Goal: Check status

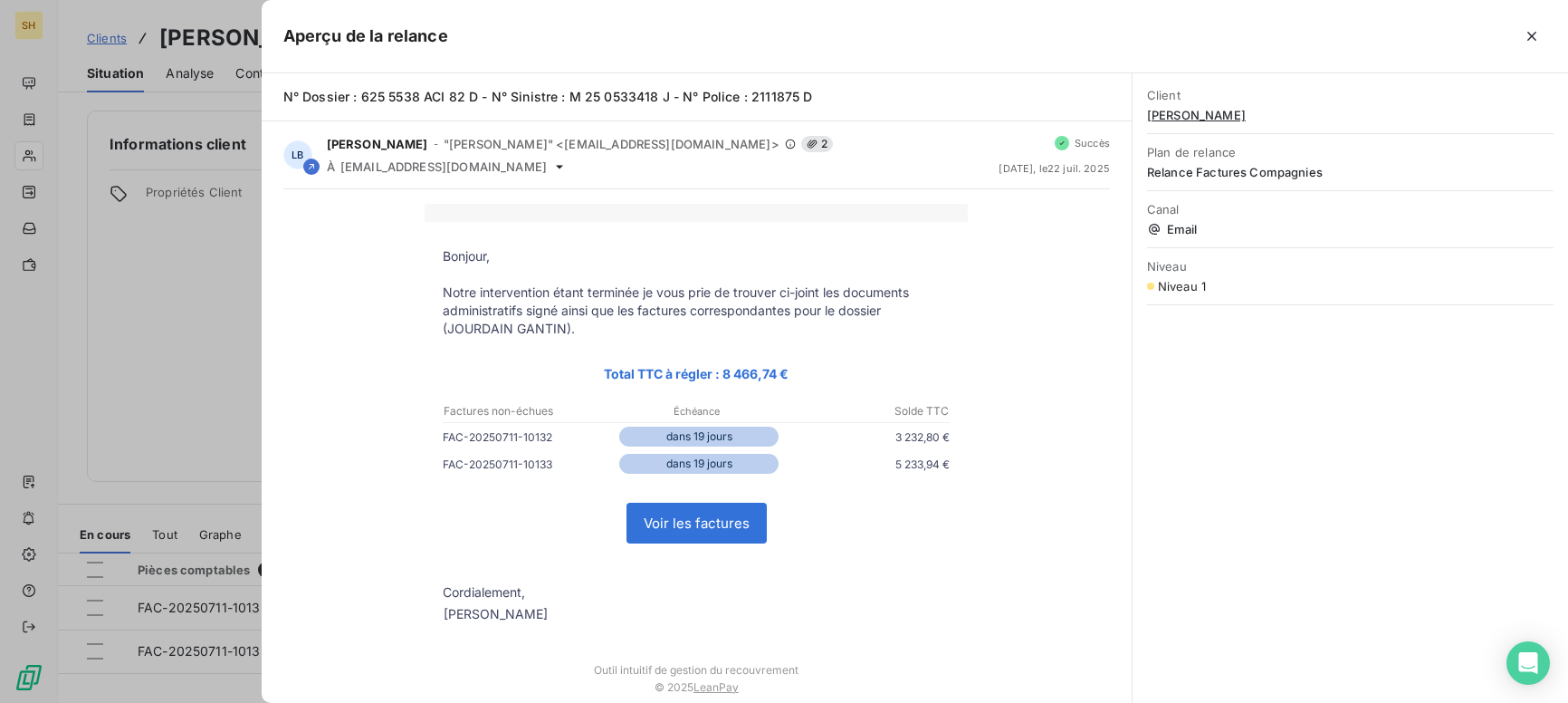
scroll to position [245, 0]
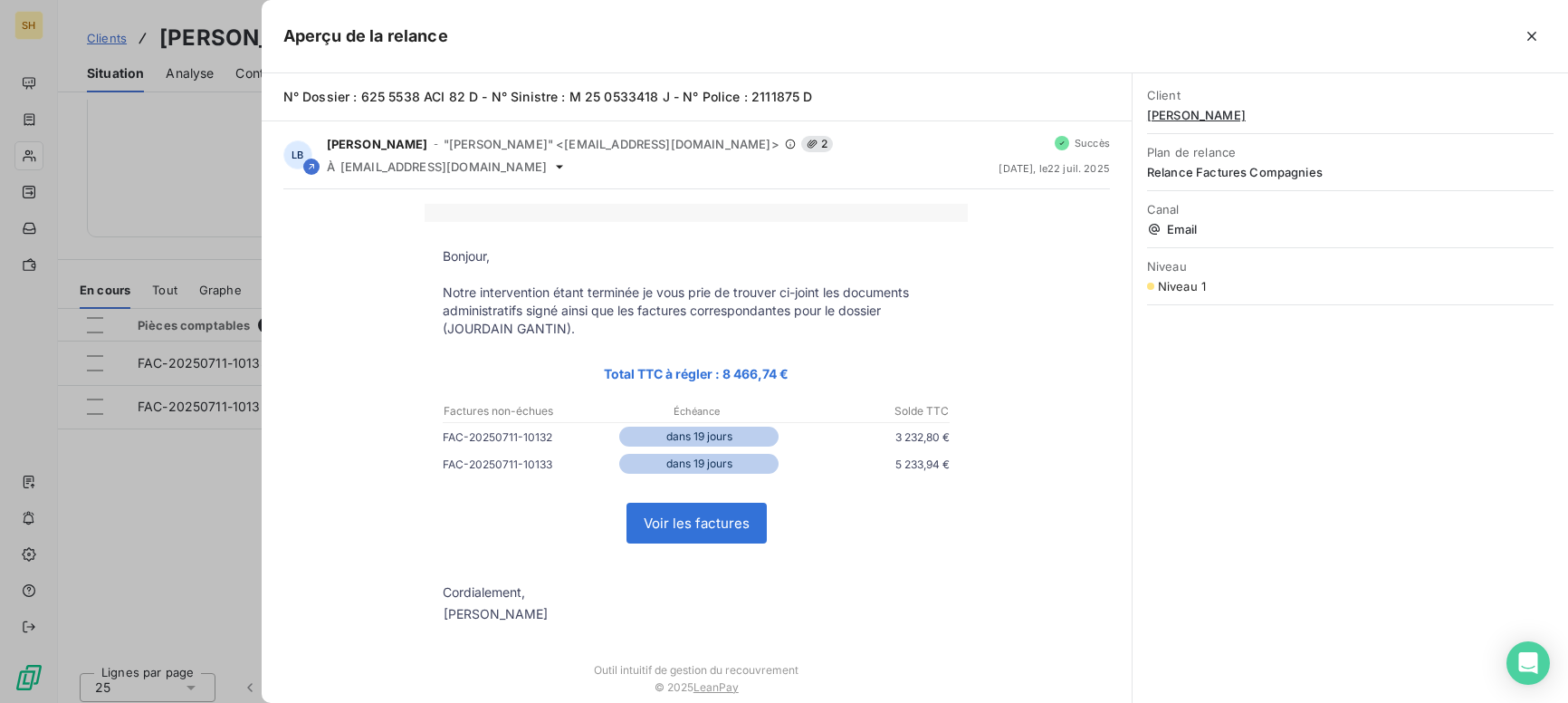
click at [159, 465] on div at bounding box center [784, 352] width 1568 height 703
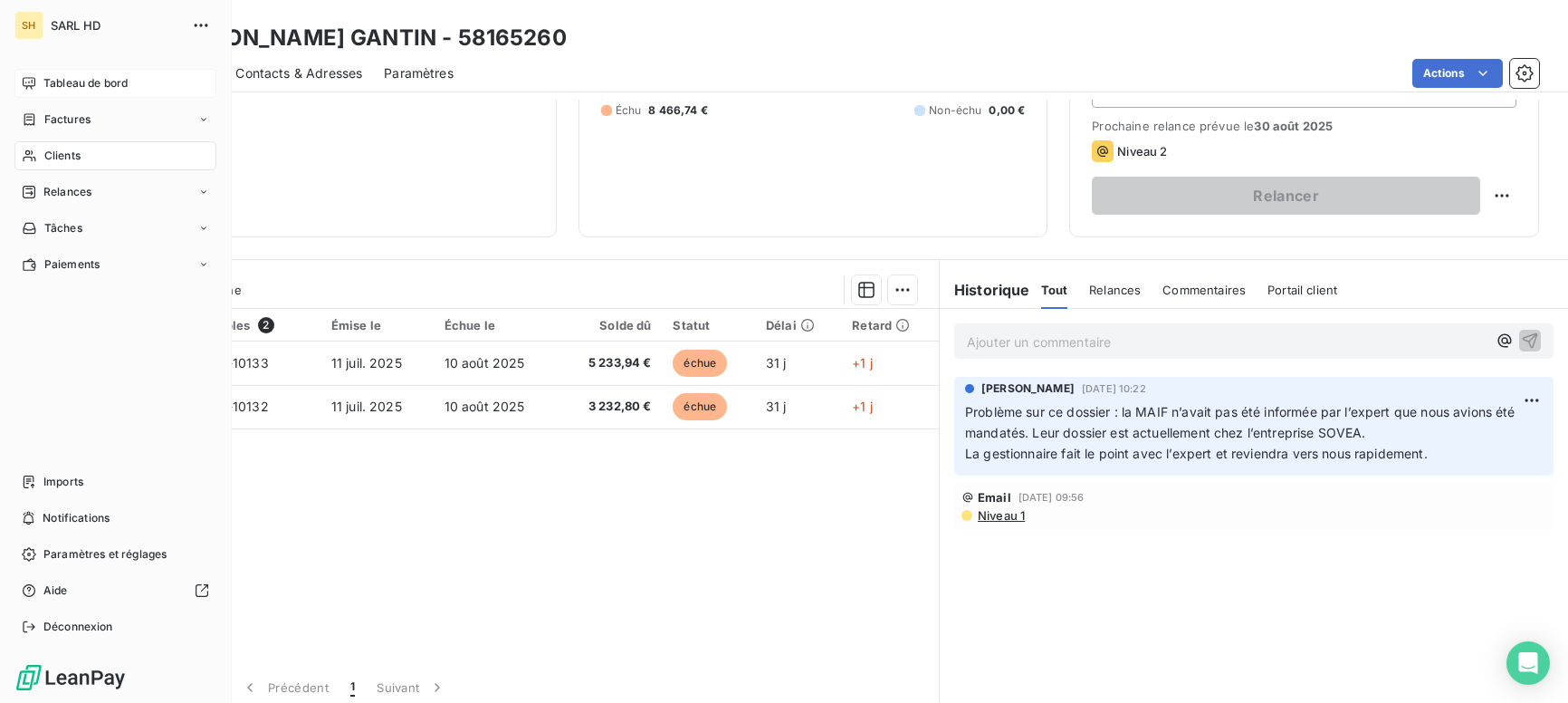
click at [71, 78] on span "Tableau de bord" at bounding box center [86, 83] width 84 height 16
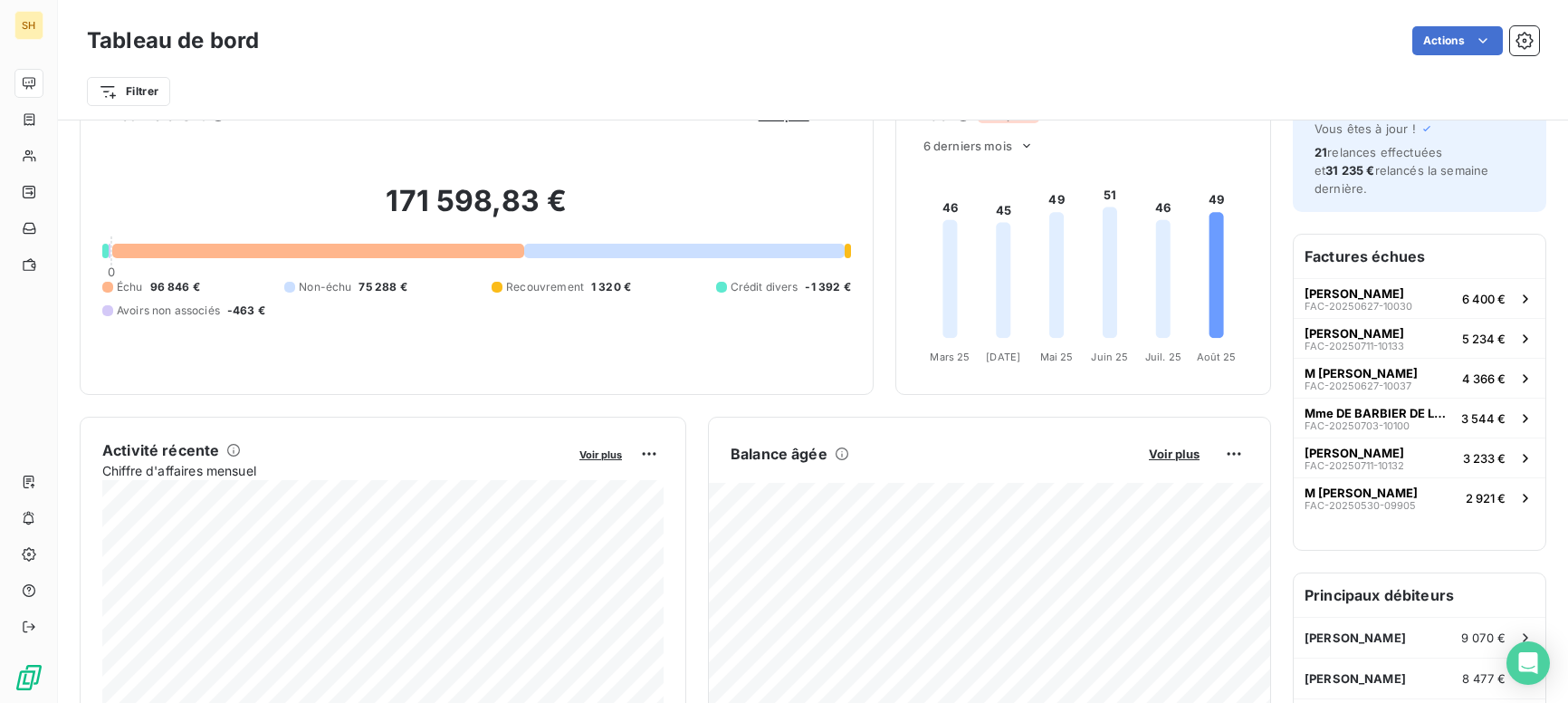
scroll to position [261, 0]
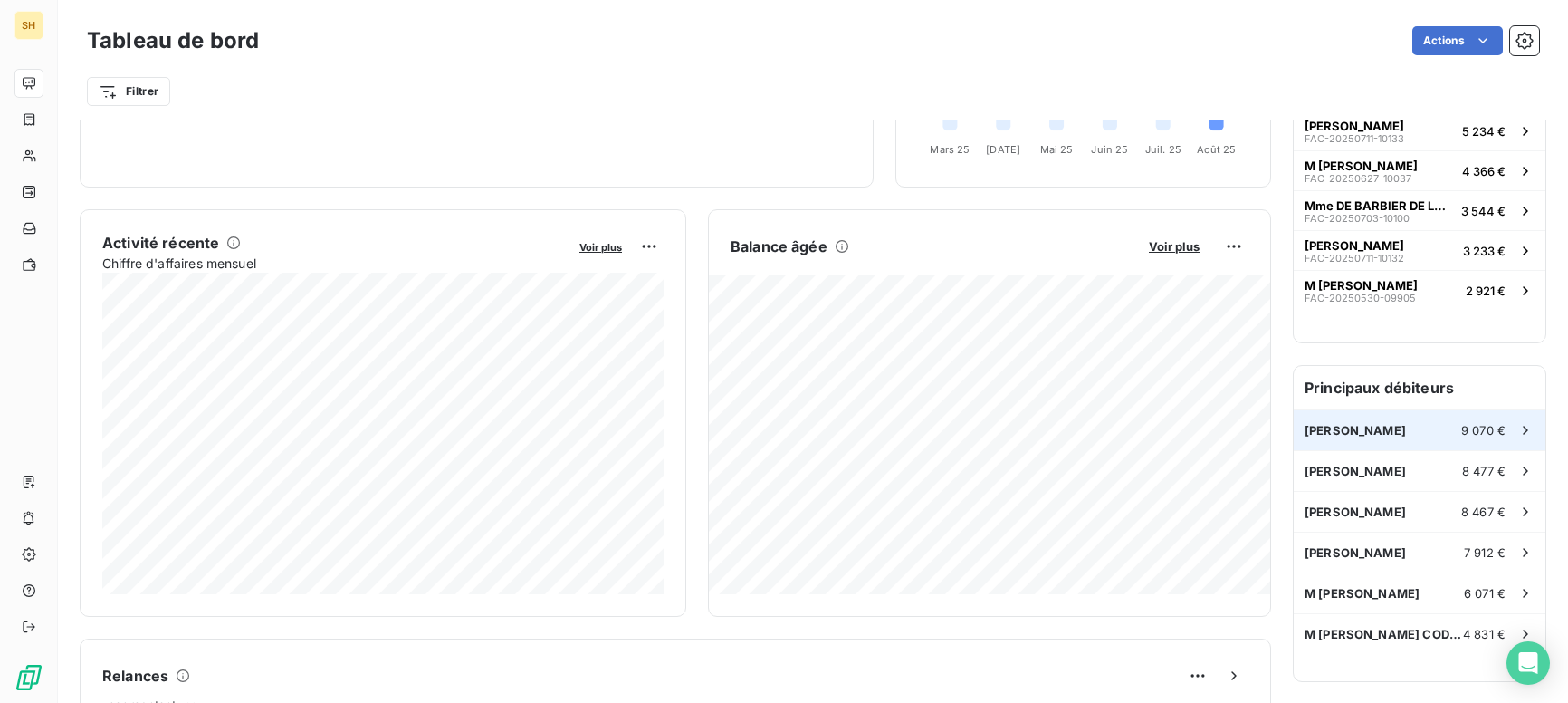
click at [1440, 421] on div "[PERSON_NAME] 9 070 €" at bounding box center [1420, 430] width 252 height 40
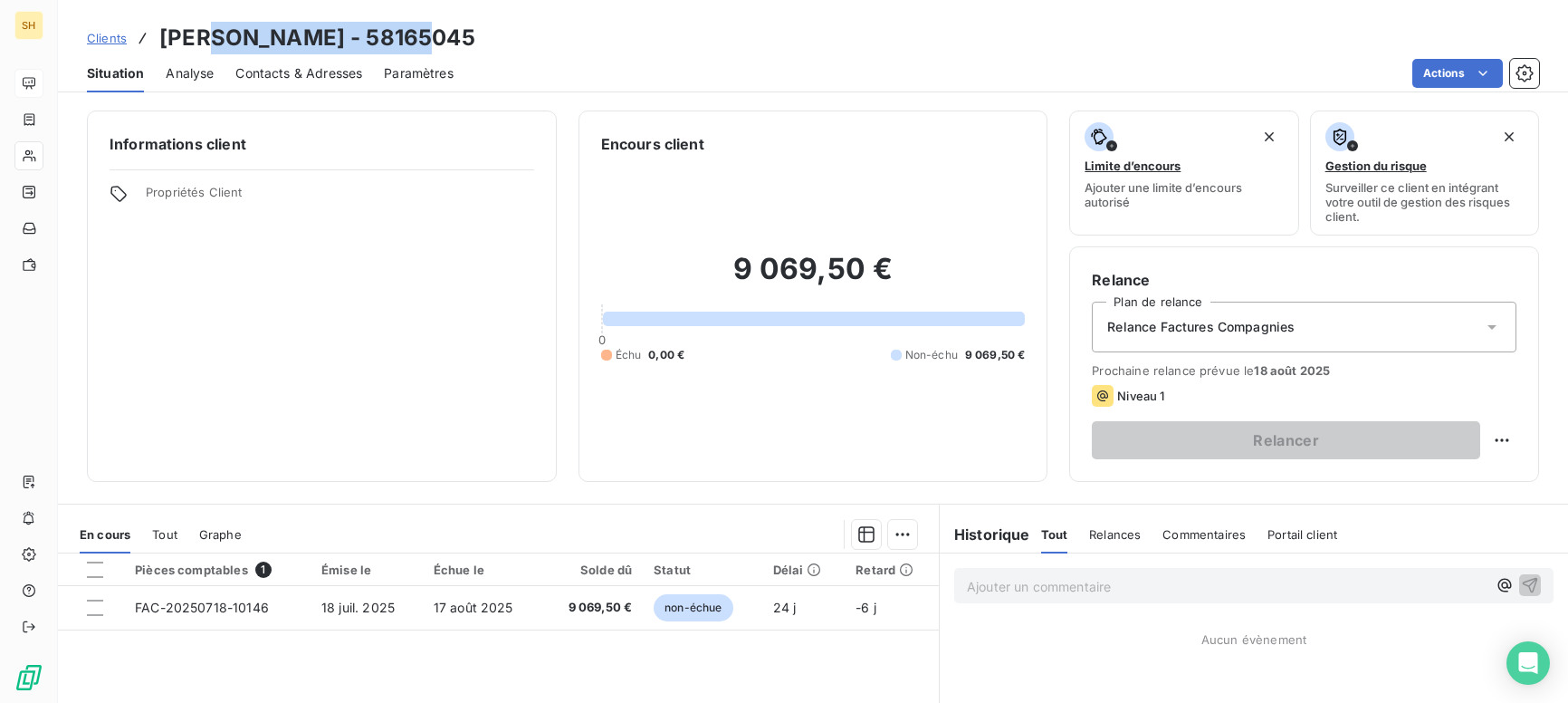
drag, startPoint x: 441, startPoint y: 32, endPoint x: 223, endPoint y: 32, distance: 218.0
click at [223, 32] on h3 "[PERSON_NAME] - 58165045" at bounding box center [317, 38] width 316 height 32
copy h3 "[PERSON_NAME]"
